Goal: Task Accomplishment & Management: Use online tool/utility

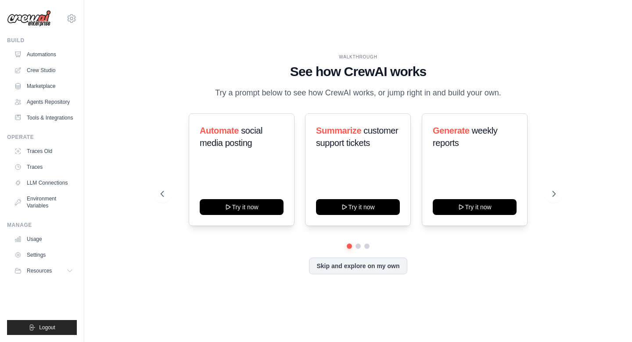
click at [453, 32] on div "WALKTHROUGH See how [PERSON_NAME] works Try a prompt below to see how [PERSON_N…" at bounding box center [358, 171] width 520 height 324
click at [41, 55] on link "Automations" at bounding box center [44, 54] width 66 height 14
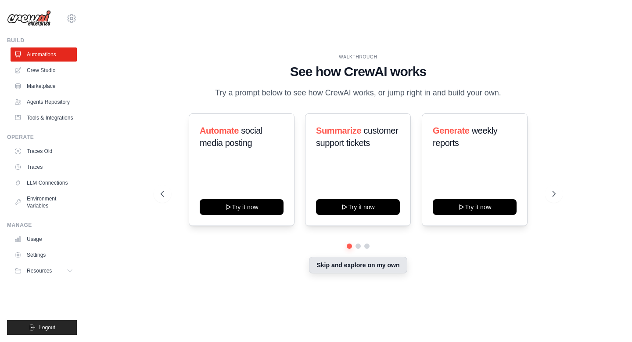
click at [325, 263] on button "Skip and explore on my own" at bounding box center [358, 264] width 98 height 17
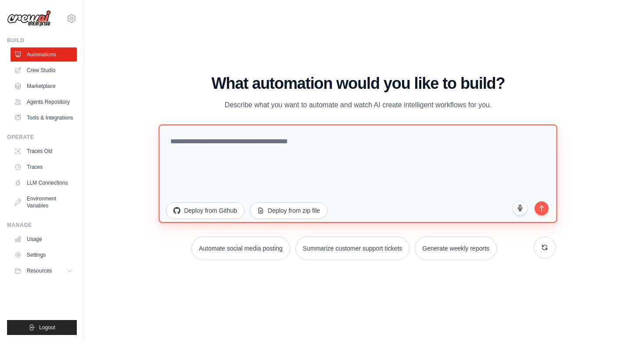
click at [279, 160] on textarea at bounding box center [358, 173] width 399 height 98
click at [270, 148] on textarea "**********" at bounding box center [358, 173] width 399 height 98
click at [265, 140] on textarea "**********" at bounding box center [358, 173] width 399 height 98
click at [205, 143] on textarea "**********" at bounding box center [358, 173] width 399 height 98
type textarea "**********"
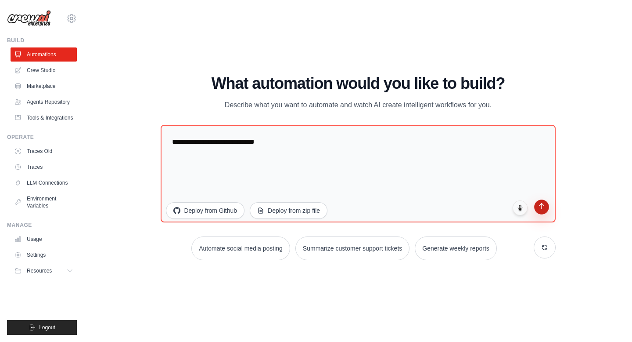
click at [546, 208] on button "submit" at bounding box center [541, 206] width 15 height 15
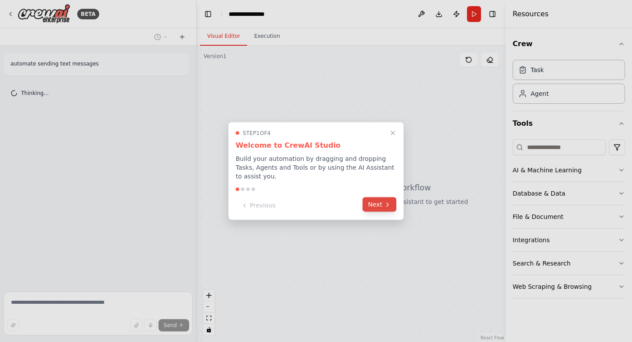
click at [389, 205] on icon at bounding box center [387, 204] width 7 height 7
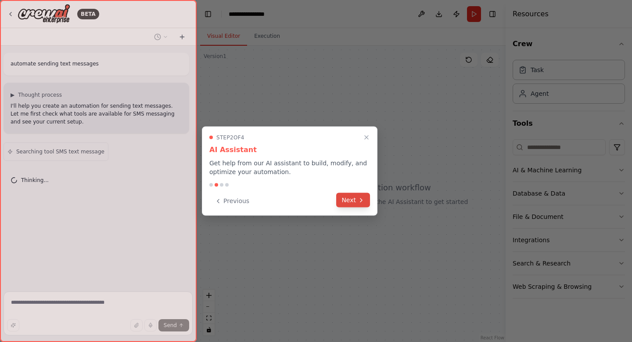
click at [360, 198] on icon at bounding box center [361, 199] width 7 height 7
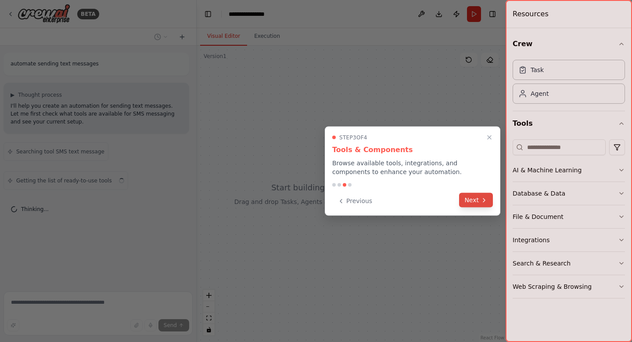
click at [471, 198] on button "Next" at bounding box center [476, 200] width 34 height 14
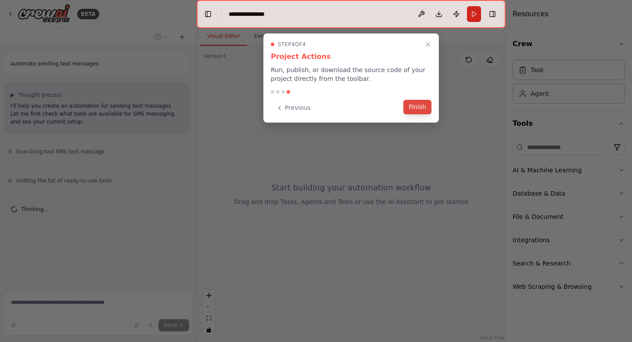
click at [423, 108] on button "Finish" at bounding box center [418, 107] width 28 height 14
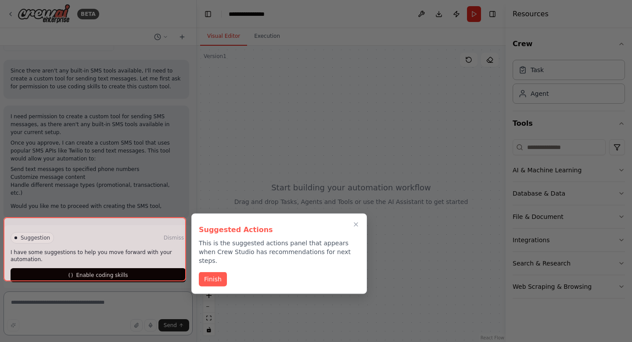
scroll to position [308, 0]
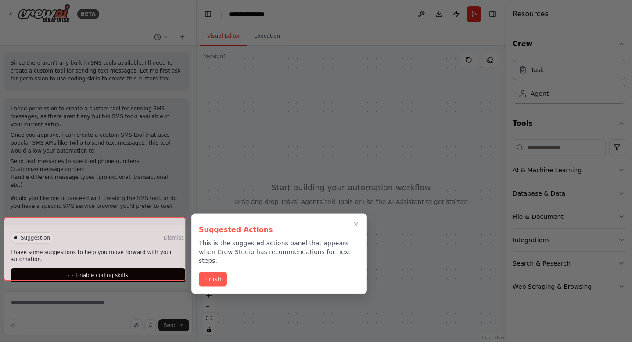
click at [150, 263] on div at bounding box center [95, 249] width 183 height 64
click at [211, 275] on button "Finish" at bounding box center [213, 278] width 28 height 14
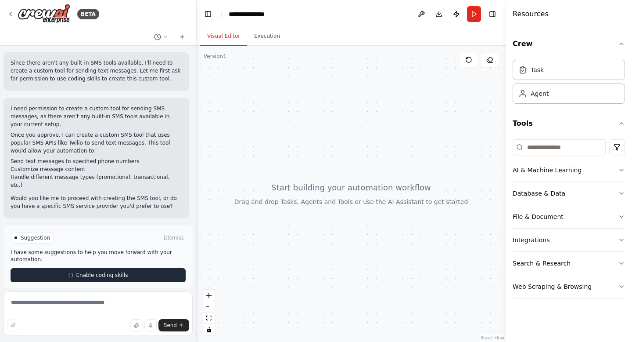
click at [169, 269] on button "Enable coding skills" at bounding box center [98, 275] width 175 height 14
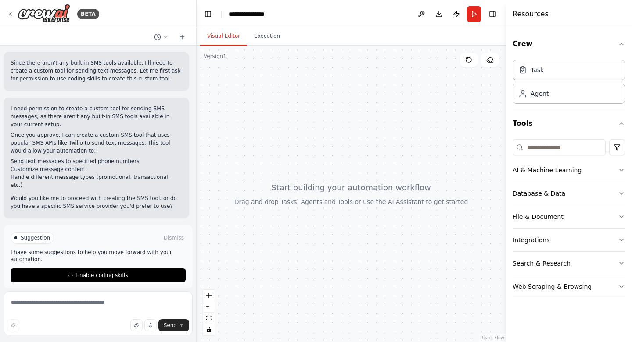
scroll to position [237, 0]
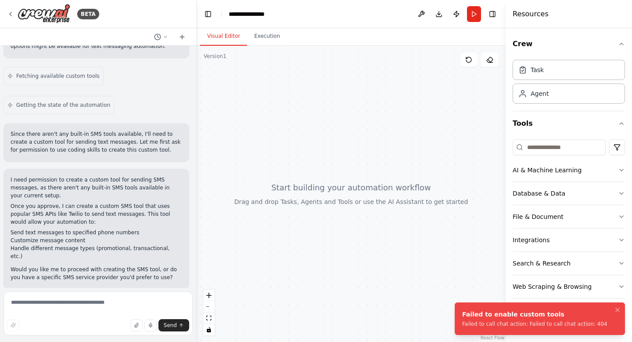
click at [612, 309] on li "Failed to enable custom tools Failed to call chat action: Failed to call chat a…" at bounding box center [540, 318] width 170 height 32
click at [618, 309] on icon "Notifications (F8)" at bounding box center [618, 310] width 4 height 4
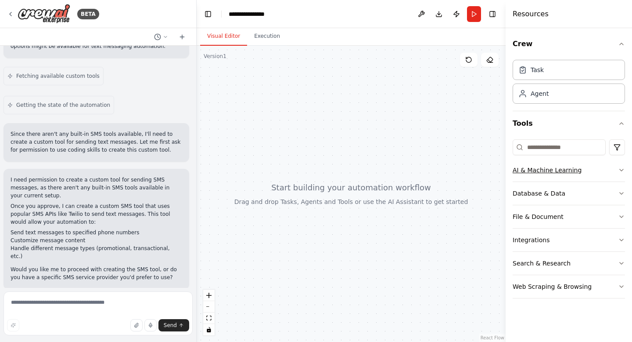
click at [540, 170] on div "AI & Machine Learning" at bounding box center [547, 170] width 69 height 9
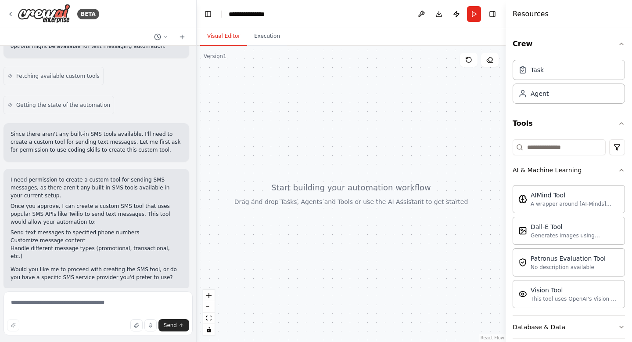
click at [541, 171] on div "AI & Machine Learning" at bounding box center [547, 170] width 69 height 9
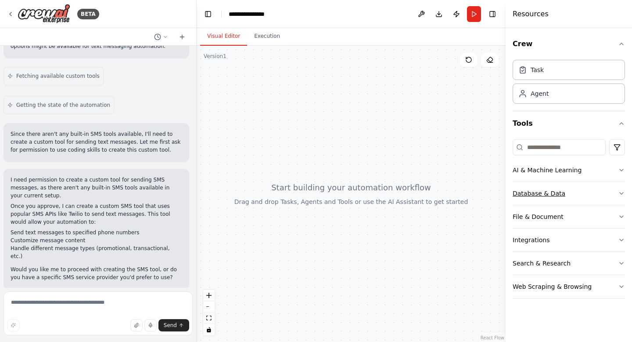
click at [550, 185] on button "Database & Data" at bounding box center [569, 193] width 112 height 23
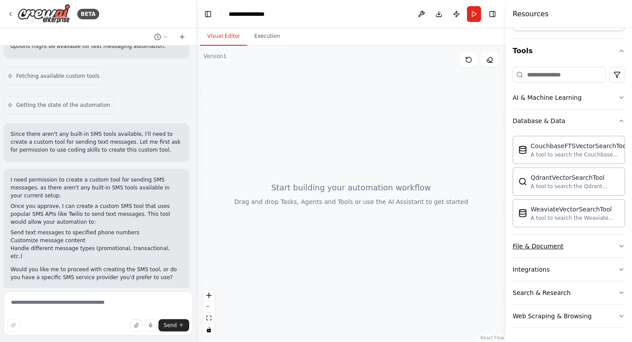
click at [546, 245] on div "File & Document" at bounding box center [538, 246] width 51 height 9
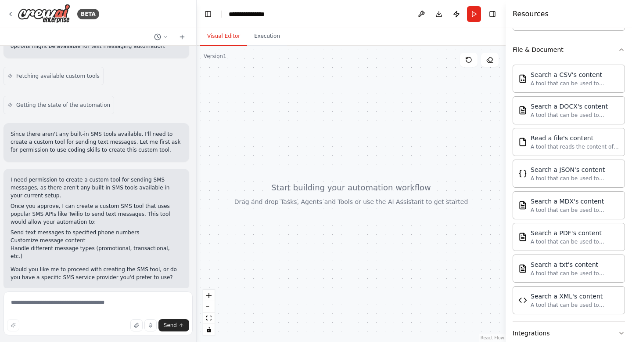
scroll to position [332, 0]
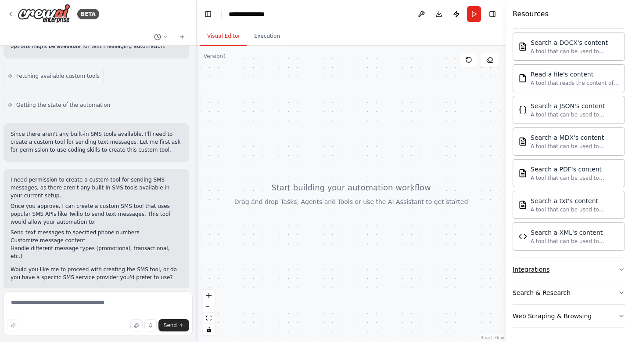
click at [566, 264] on button "Integrations" at bounding box center [569, 269] width 112 height 23
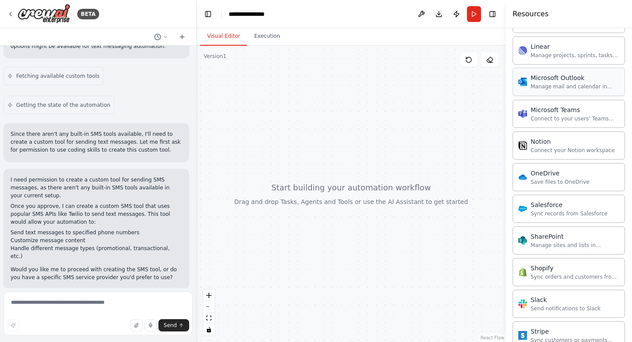
scroll to position [1035, 0]
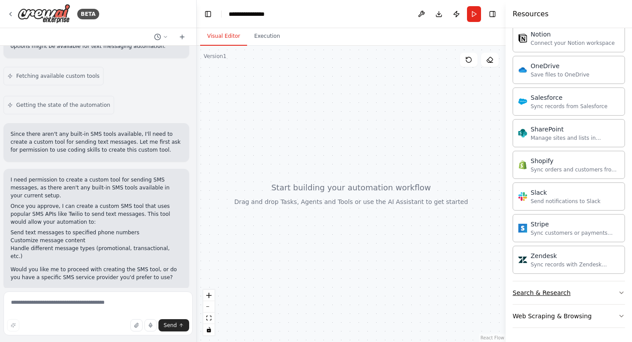
click at [610, 292] on button "Search & Research" at bounding box center [569, 292] width 112 height 23
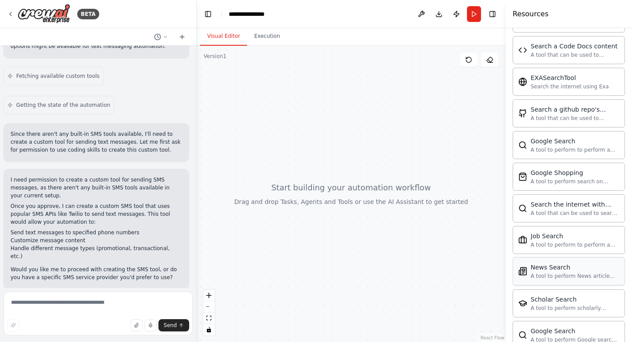
scroll to position [1485, 0]
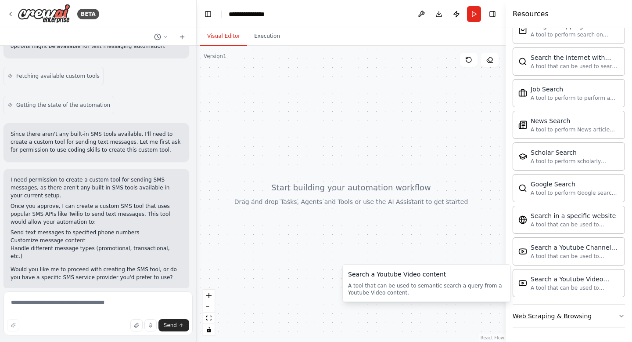
click at [606, 322] on button "Web Scraping & Browsing" at bounding box center [569, 315] width 112 height 23
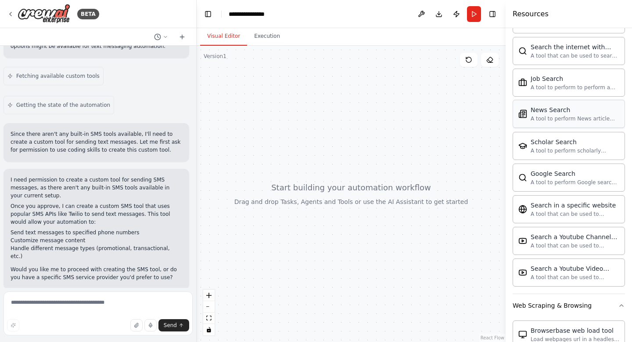
scroll to position [1438, 0]
